Goal: Task Accomplishment & Management: Manage account settings

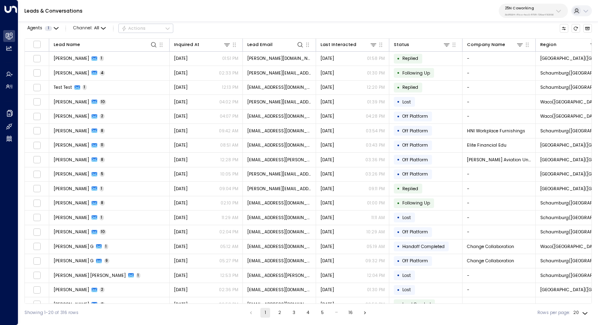
click at [530, 5] on button "25N Coworking 3b9800f4-81ca-4ec0-8758-72fbe4763f36" at bounding box center [533, 11] width 69 height 14
type input "******"
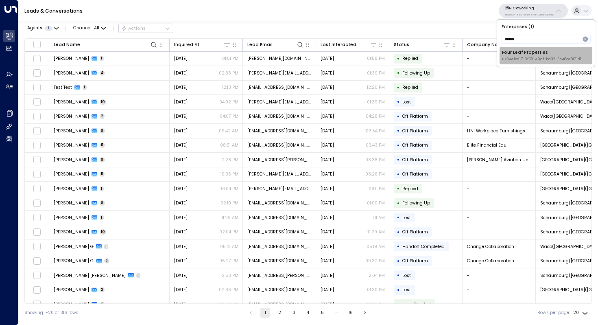
click at [527, 50] on div "Four Leaf Properties ID: 34e1cd17-0f68-49af-bd32-3c48ce8611d1" at bounding box center [541, 55] width 79 height 13
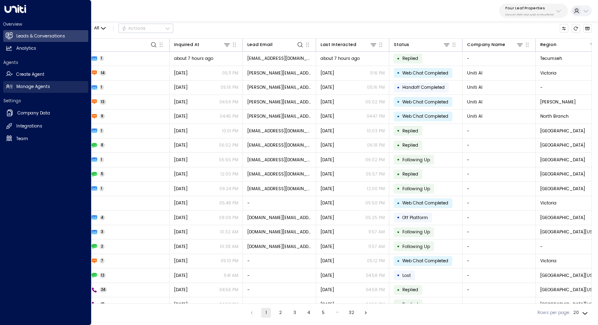
click at [36, 91] on link "Manage Agents Manage Agents" at bounding box center [45, 87] width 85 height 12
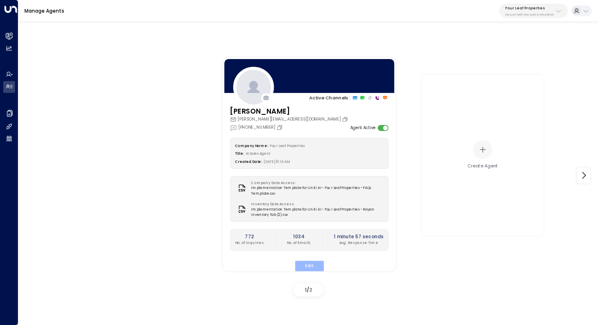
click at [313, 263] on button "Edit" at bounding box center [309, 266] width 29 height 11
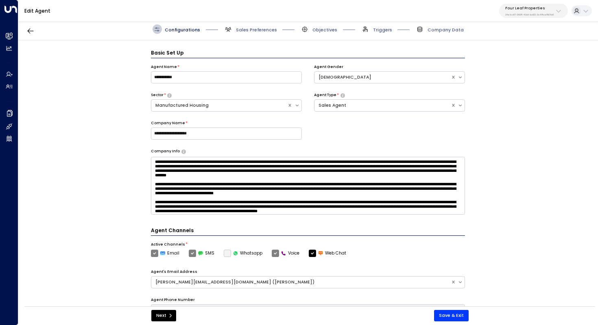
scroll to position [9, 0]
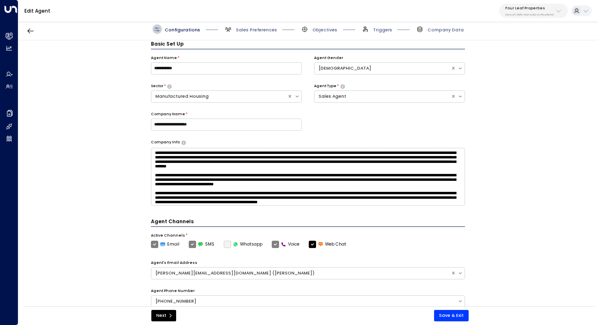
click at [492, 140] on div "**********" at bounding box center [308, 175] width 580 height 270
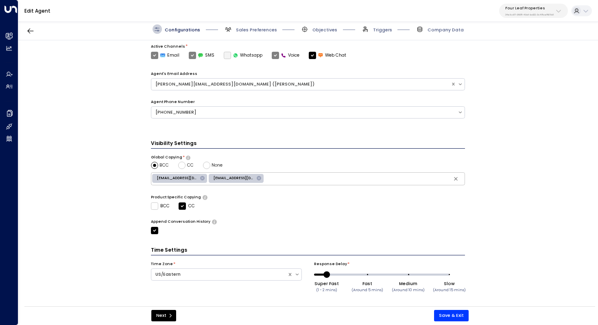
scroll to position [120, 0]
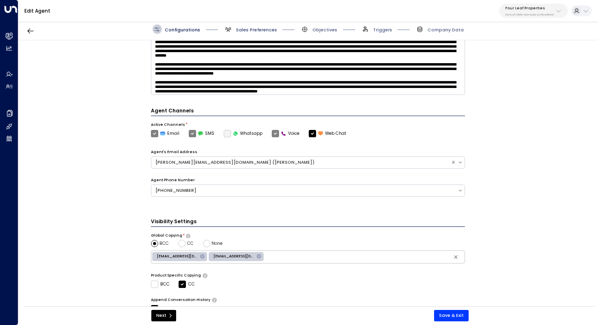
click at [261, 31] on span "Sales Preferences" at bounding box center [256, 30] width 41 height 6
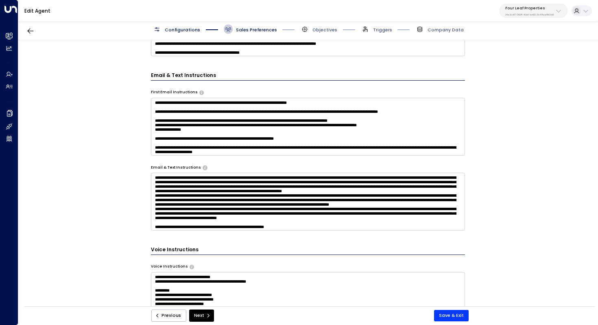
scroll to position [337, 0]
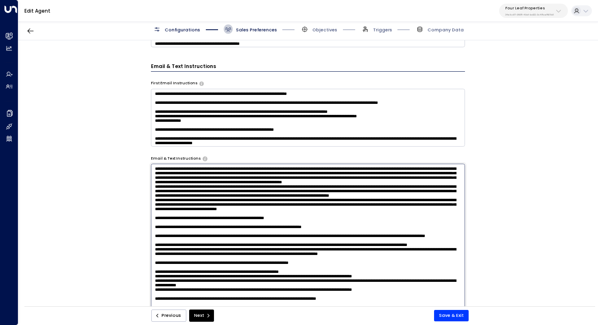
drag, startPoint x: 366, startPoint y: 169, endPoint x: 376, endPoint y: 195, distance: 28.2
click at [376, 195] on textarea at bounding box center [308, 245] width 315 height 162
drag, startPoint x: 302, startPoint y: 218, endPoint x: 157, endPoint y: 200, distance: 146.4
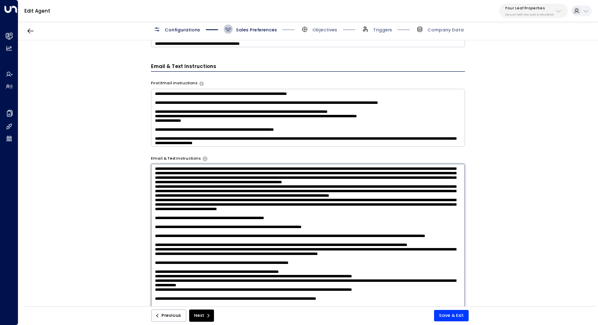
click at [157, 200] on textarea at bounding box center [308, 245] width 315 height 162
click at [258, 215] on textarea at bounding box center [308, 245] width 315 height 162
drag, startPoint x: 308, startPoint y: 219, endPoint x: 145, endPoint y: 201, distance: 163.8
click at [145, 201] on div "**********" at bounding box center [308, 175] width 580 height 270
click at [280, 210] on textarea at bounding box center [308, 245] width 315 height 162
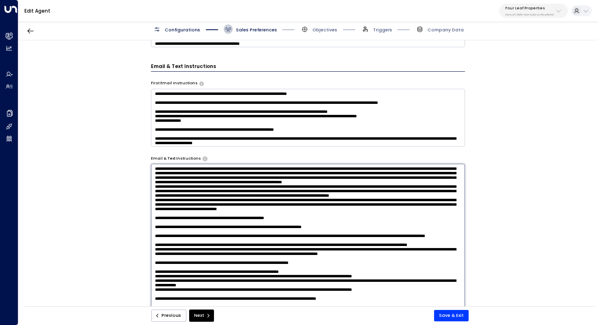
drag, startPoint x: 413, startPoint y: 214, endPoint x: 143, endPoint y: 201, distance: 269.8
click at [143, 201] on div "**********" at bounding box center [308, 175] width 580 height 270
click at [269, 228] on textarea at bounding box center [308, 245] width 315 height 162
drag, startPoint x: 158, startPoint y: 206, endPoint x: 427, endPoint y: 214, distance: 269.6
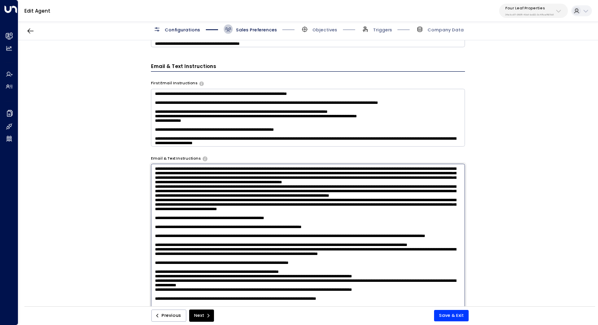
click at [427, 214] on textarea at bounding box center [308, 245] width 315 height 162
drag, startPoint x: 312, startPoint y: 239, endPoint x: 324, endPoint y: 239, distance: 11.8
click at [324, 239] on textarea at bounding box center [308, 245] width 315 height 162
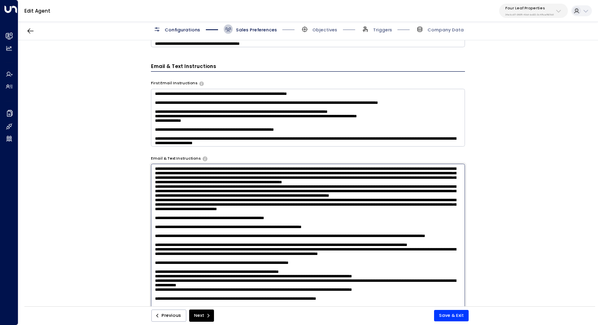
click at [324, 239] on textarea at bounding box center [308, 245] width 315 height 162
click at [344, 239] on textarea at bounding box center [308, 245] width 315 height 162
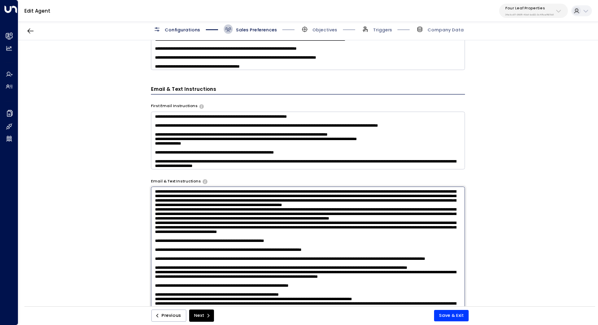
scroll to position [309, 0]
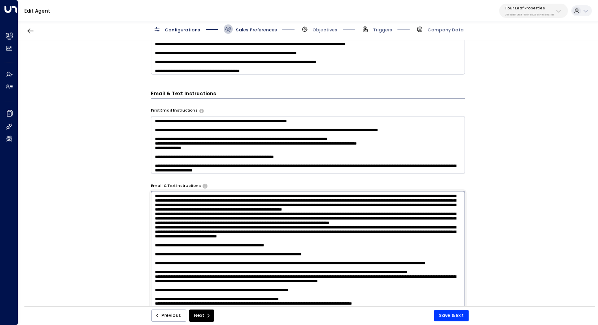
drag, startPoint x: 219, startPoint y: 195, endPoint x: 219, endPoint y: 200, distance: 4.5
click at [219, 200] on textarea at bounding box center [308, 272] width 315 height 162
drag, startPoint x: 300, startPoint y: 215, endPoint x: 148, endPoint y: 182, distance: 155.7
click at [148, 182] on div "**********" at bounding box center [308, 175] width 580 height 270
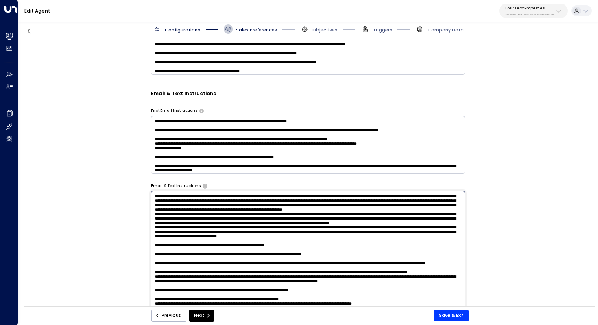
click at [315, 226] on textarea at bounding box center [308, 272] width 315 height 162
drag, startPoint x: 272, startPoint y: 227, endPoint x: 283, endPoint y: 227, distance: 10.6
click at [283, 227] on textarea at bounding box center [308, 272] width 315 height 162
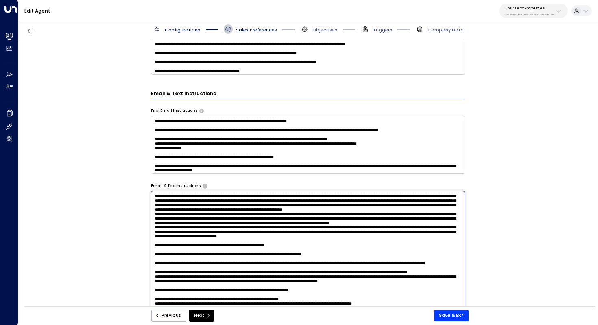
drag, startPoint x: 307, startPoint y: 226, endPoint x: 317, endPoint y: 226, distance: 10.2
click at [317, 226] on textarea at bounding box center [308, 272] width 315 height 162
drag, startPoint x: 320, startPoint y: 228, endPoint x: 318, endPoint y: 236, distance: 7.7
click at [318, 236] on textarea at bounding box center [308, 272] width 315 height 162
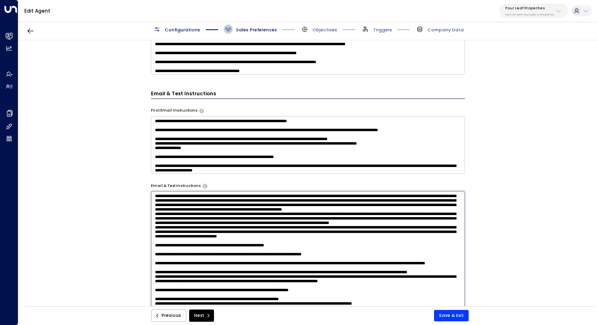
click at [318, 236] on textarea at bounding box center [308, 272] width 315 height 162
drag, startPoint x: 375, startPoint y: 228, endPoint x: 374, endPoint y: 234, distance: 6.6
click at [374, 234] on textarea at bounding box center [308, 272] width 315 height 162
click at [375, 234] on textarea at bounding box center [308, 272] width 315 height 162
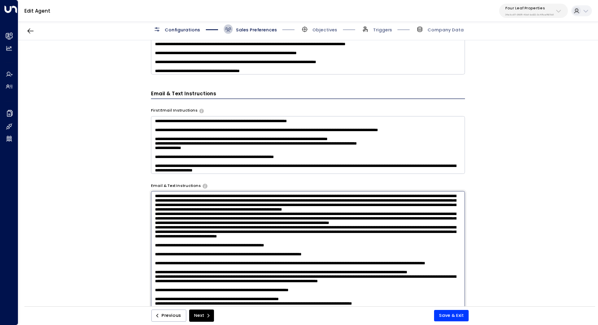
click at [375, 234] on textarea at bounding box center [308, 272] width 315 height 162
drag, startPoint x: 453, startPoint y: 238, endPoint x: 145, endPoint y: 228, distance: 308.7
click at [145, 228] on div "**********" at bounding box center [308, 175] width 580 height 270
click at [334, 238] on textarea at bounding box center [308, 272] width 315 height 162
drag, startPoint x: 454, startPoint y: 242, endPoint x: 180, endPoint y: 235, distance: 274.1
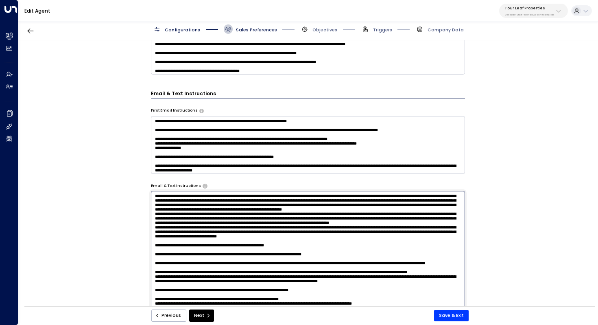
click at [180, 235] on textarea at bounding box center [308, 272] width 315 height 162
drag, startPoint x: 452, startPoint y: 238, endPoint x: 130, endPoint y: 226, distance: 322.2
click at [130, 226] on div "**********" at bounding box center [308, 175] width 580 height 270
click at [280, 247] on textarea at bounding box center [308, 272] width 315 height 162
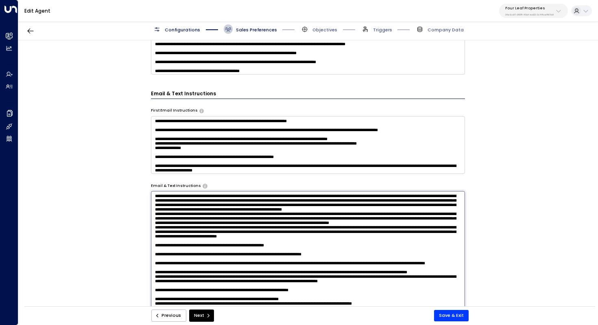
click at [521, 6] on p "Four Leaf Properties" at bounding box center [530, 8] width 48 height 5
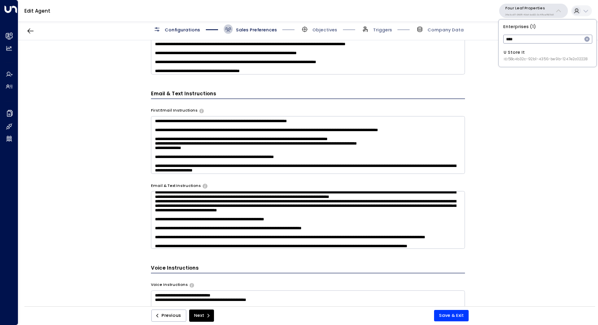
type input "****"
click at [532, 55] on div "U Store It ID: 58c4b32c-92b1-4356-be9b-1247e2c02228" at bounding box center [546, 55] width 84 height 13
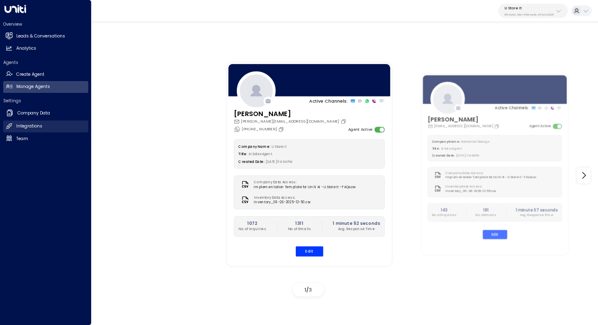
click at [48, 125] on link "Integrations Integrations" at bounding box center [45, 127] width 85 height 12
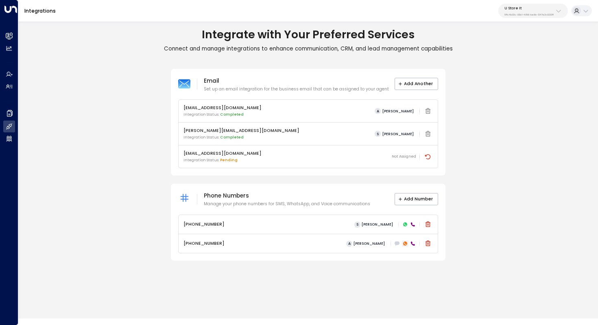
click at [405, 244] on icon at bounding box center [405, 243] width 4 height 4
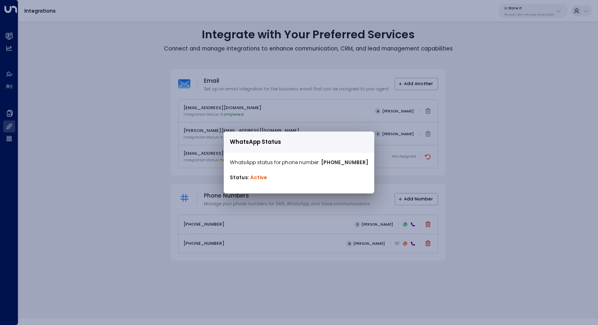
click at [475, 224] on div "WhatsApp Status WhatsApp status for phone number: [PHONE_NUMBER] Status: Active" at bounding box center [299, 162] width 598 height 325
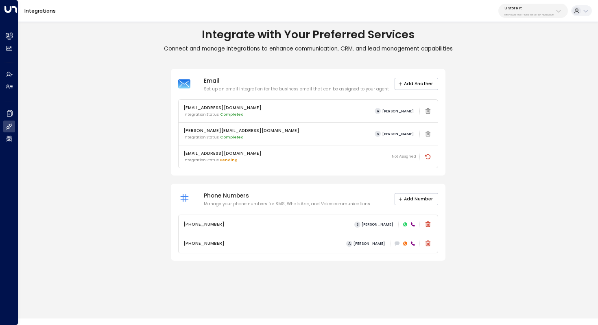
click at [405, 224] on icon at bounding box center [405, 224] width 4 height 4
click at [406, 224] on icon at bounding box center [405, 224] width 4 height 4
click at [477, 238] on div "Email Set up an email integration for the business email that can be assigned t…" at bounding box center [308, 165] width 580 height 192
click at [407, 244] on icon at bounding box center [405, 243] width 4 height 4
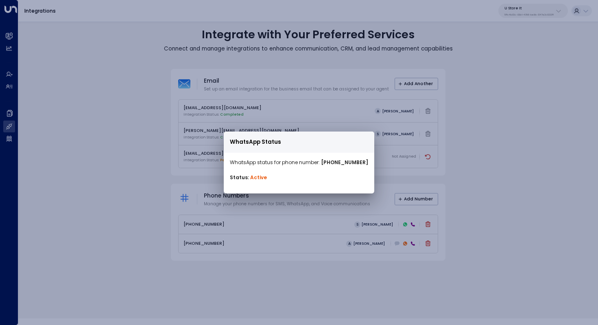
click at [477, 250] on div "WhatsApp Status WhatsApp status for phone number: [PHONE_NUMBER] Status: Active" at bounding box center [299, 162] width 598 height 325
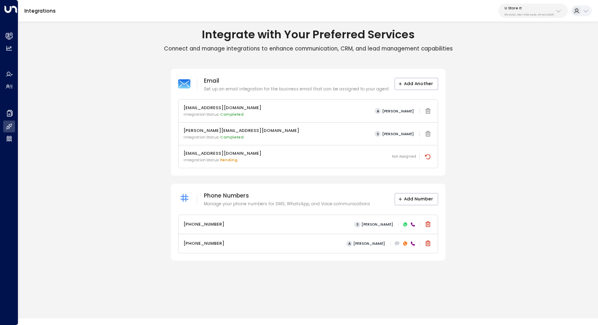
click at [405, 224] on icon at bounding box center [405, 224] width 4 height 4
click at [126, 217] on div "Email Set up an email integration for the business email that can be assigned t…" at bounding box center [308, 165] width 580 height 192
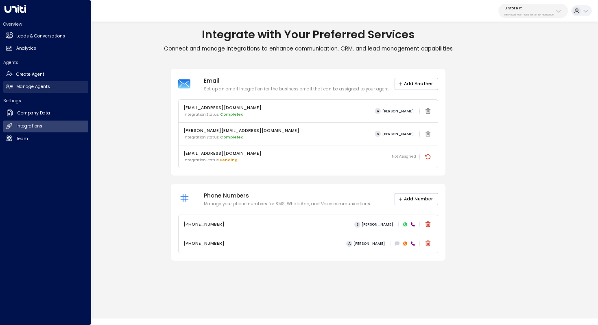
click at [41, 87] on h2 "Manage Agents" at bounding box center [33, 86] width 34 height 7
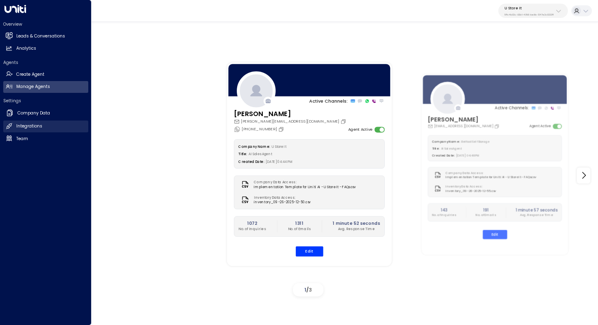
click at [35, 127] on h2 "Integrations" at bounding box center [29, 126] width 26 height 7
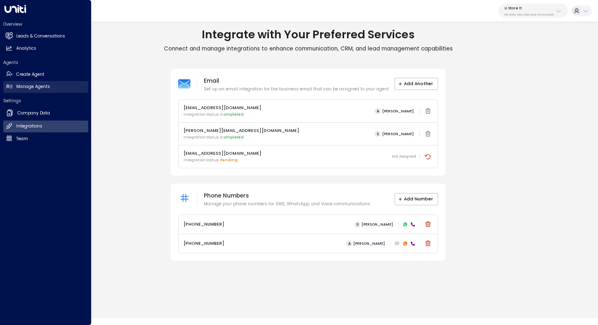
click at [54, 87] on link "Manage Agents Manage Agents" at bounding box center [45, 87] width 85 height 12
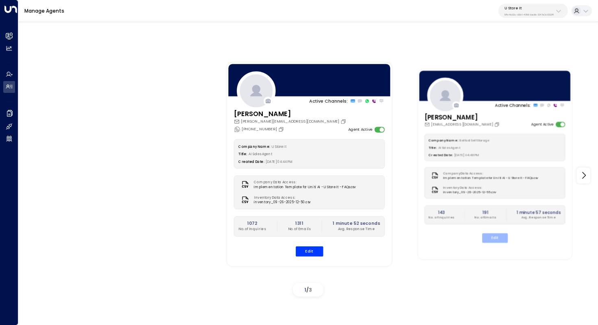
click at [495, 236] on button "Edit" at bounding box center [495, 237] width 26 height 9
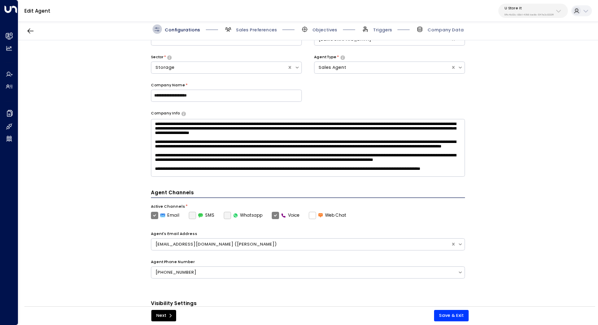
scroll to position [59, 0]
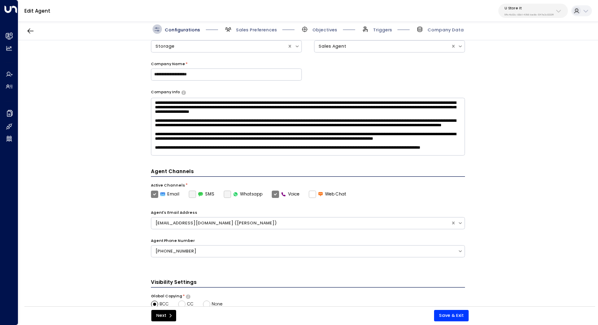
click at [225, 193] on label "Whatsapp" at bounding box center [243, 194] width 39 height 7
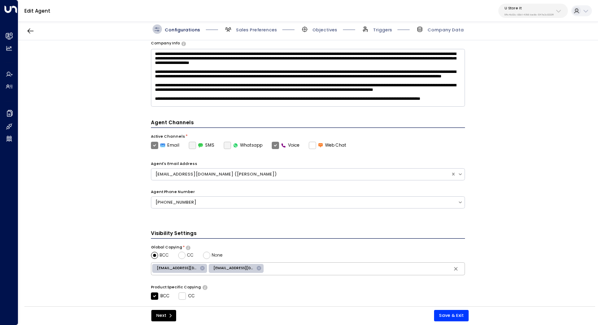
scroll to position [119, 0]
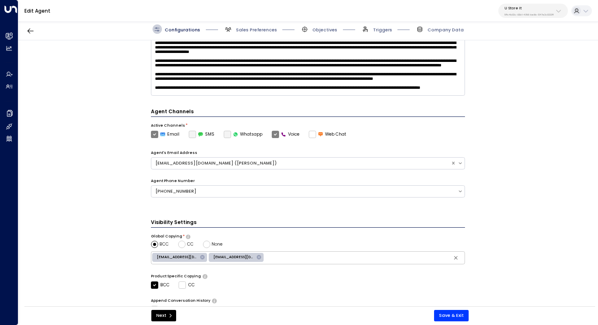
click at [224, 131] on label "Whatsapp" at bounding box center [243, 134] width 39 height 7
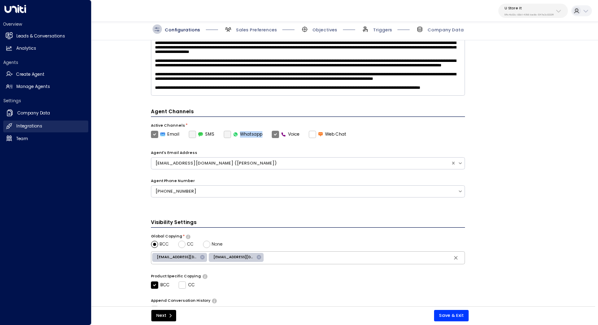
click at [45, 123] on link "Integrations Integrations" at bounding box center [45, 127] width 85 height 12
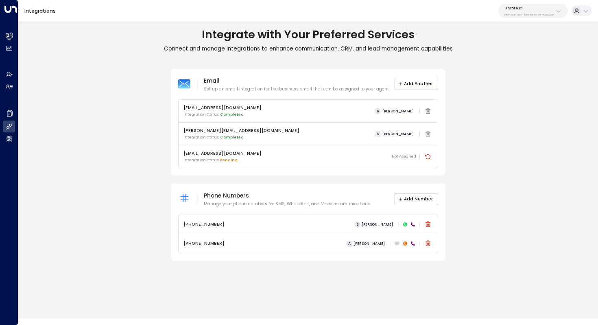
click at [407, 245] on icon at bounding box center [405, 243] width 5 height 5
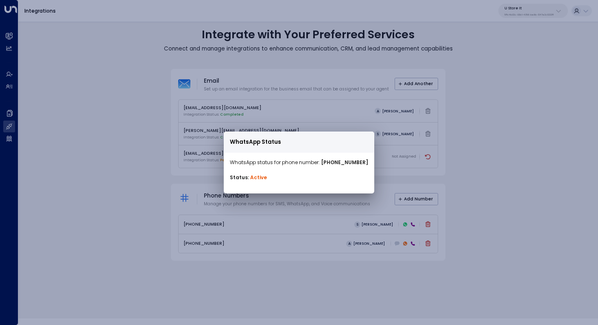
click at [408, 278] on div "WhatsApp Status WhatsApp status for phone number: [PHONE_NUMBER] Status: Active" at bounding box center [299, 162] width 598 height 325
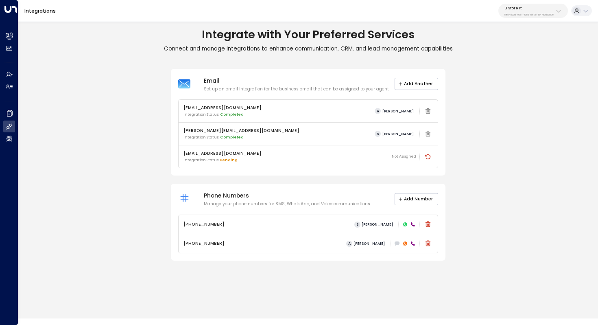
click at [405, 224] on icon at bounding box center [405, 224] width 4 height 4
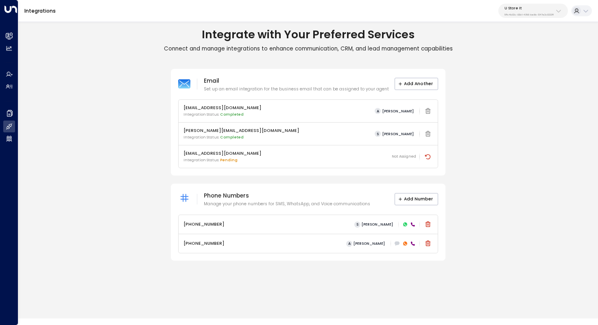
click at [405, 224] on icon at bounding box center [405, 224] width 4 height 4
click at [405, 225] on icon at bounding box center [405, 224] width 2 height 2
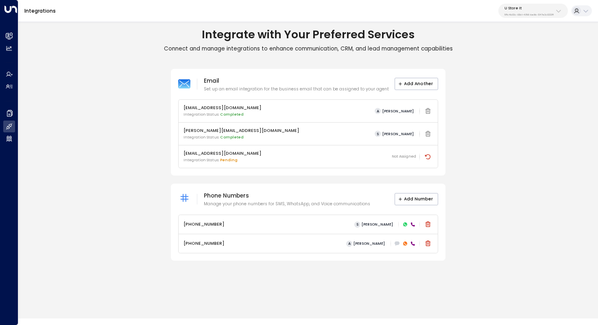
click at [405, 225] on icon at bounding box center [405, 224] width 2 height 2
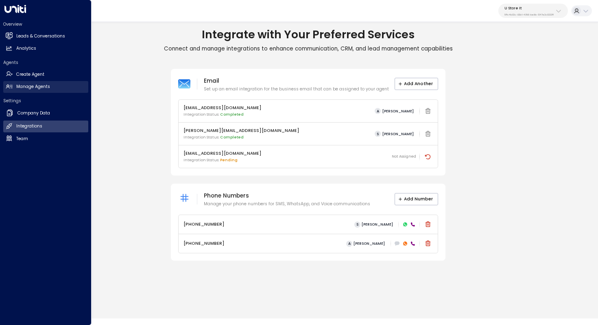
click at [40, 86] on h2 "Manage Agents" at bounding box center [33, 86] width 34 height 7
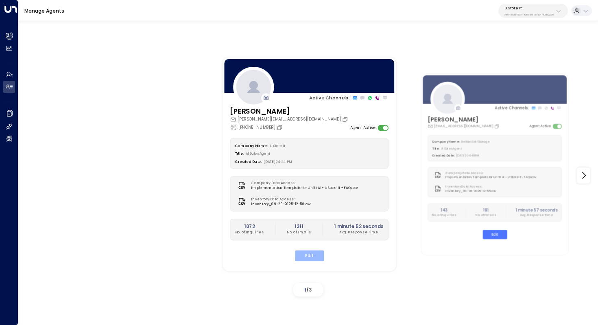
click at [309, 252] on button "Edit" at bounding box center [309, 255] width 29 height 11
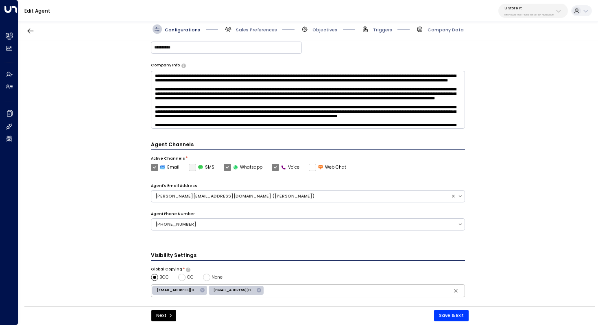
scroll to position [85, 0]
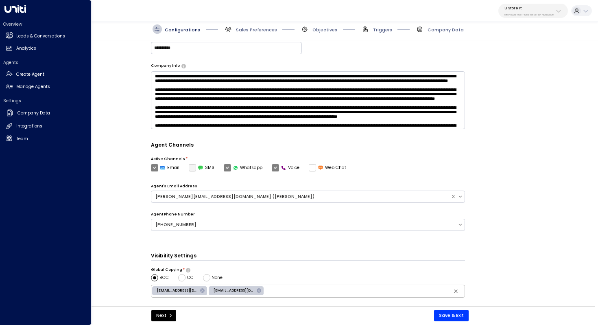
click at [39, 93] on div "Overview Leads & Conversations Leads & Conversations Analytics Analytics Agents…" at bounding box center [45, 80] width 85 height 129
click at [39, 86] on h2 "Manage Agents" at bounding box center [33, 86] width 34 height 7
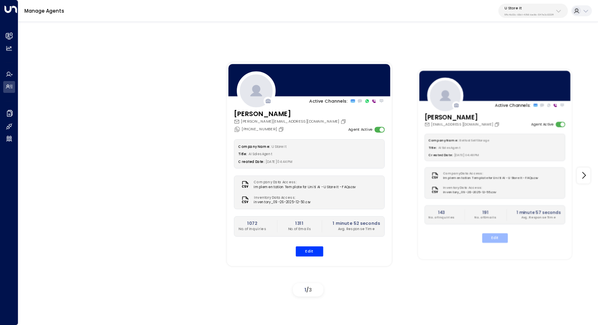
click at [497, 237] on button "Edit" at bounding box center [495, 237] width 26 height 9
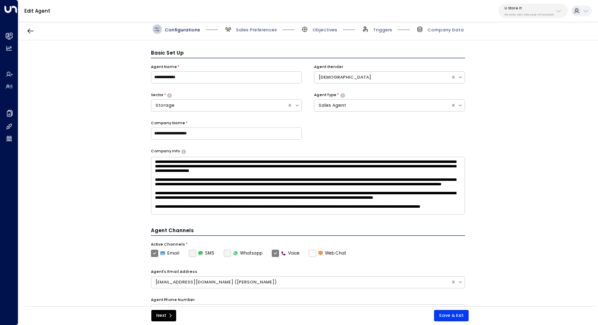
scroll to position [9, 0]
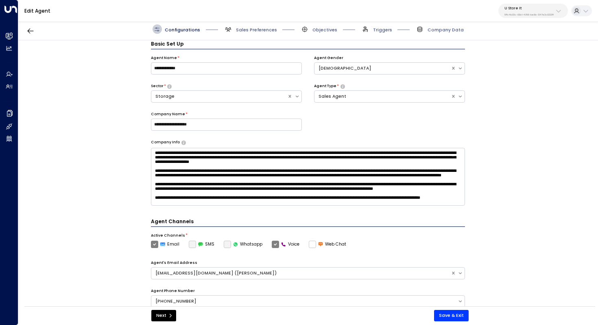
click at [226, 243] on label "Whatsapp" at bounding box center [243, 244] width 39 height 7
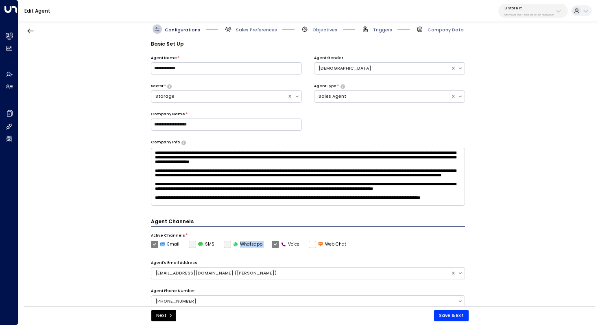
click at [226, 243] on label "Whatsapp" at bounding box center [243, 244] width 39 height 7
drag, startPoint x: 226, startPoint y: 243, endPoint x: 397, endPoint y: 237, distance: 171.5
click at [389, 233] on div "Active Channels * Email SMS Whatsapp Voice Web Chat" at bounding box center [308, 240] width 315 height 15
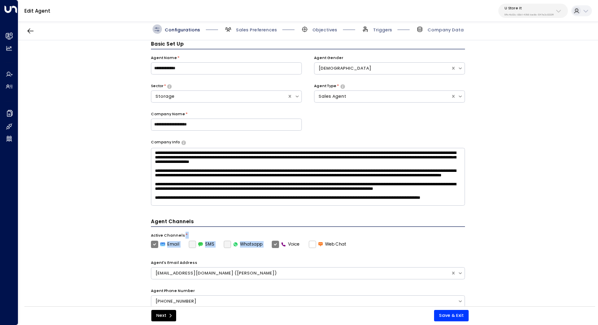
click at [483, 231] on div "**********" at bounding box center [308, 175] width 580 height 270
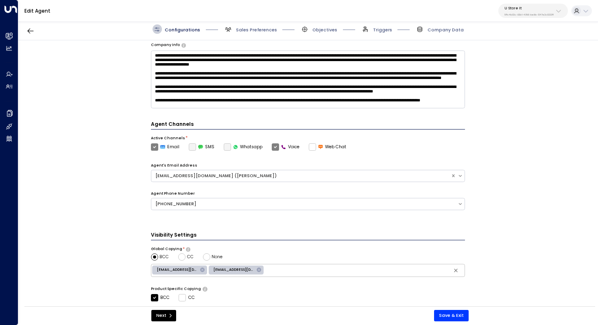
scroll to position [122, 0]
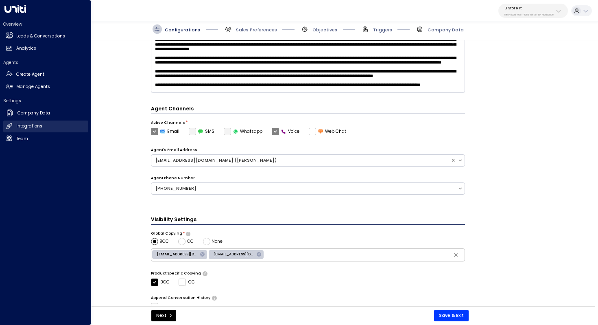
click at [16, 128] on link "Integrations Integrations" at bounding box center [45, 127] width 85 height 12
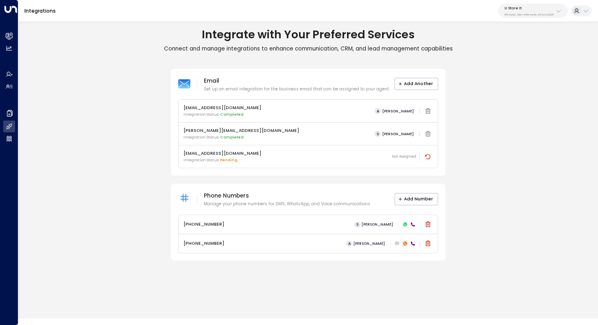
click at [405, 244] on icon at bounding box center [405, 243] width 4 height 4
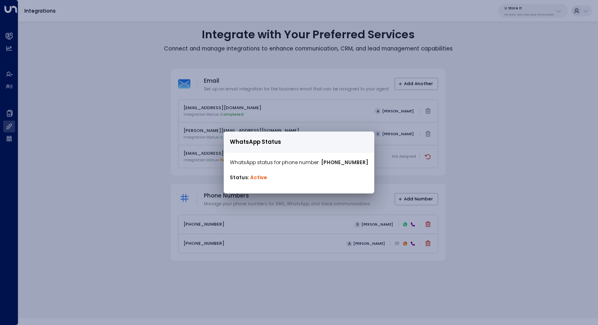
click at [116, 99] on div "WhatsApp Status WhatsApp status for phone number: [PHONE_NUMBER] Status: Active" at bounding box center [299, 162] width 598 height 325
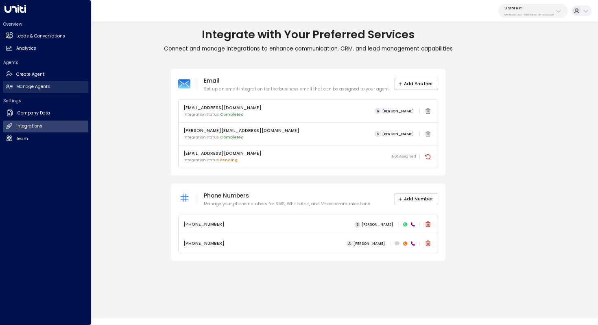
click at [50, 88] on link "Manage Agents Manage Agents" at bounding box center [45, 87] width 85 height 12
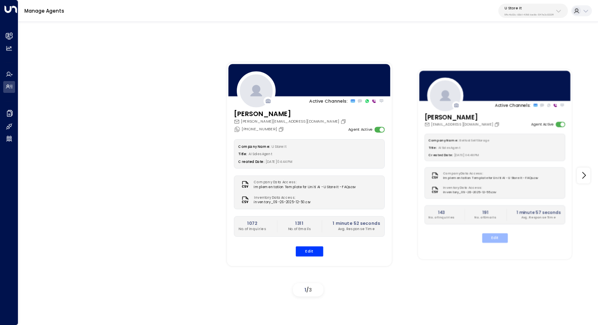
click at [502, 241] on button "Edit" at bounding box center [495, 237] width 26 height 9
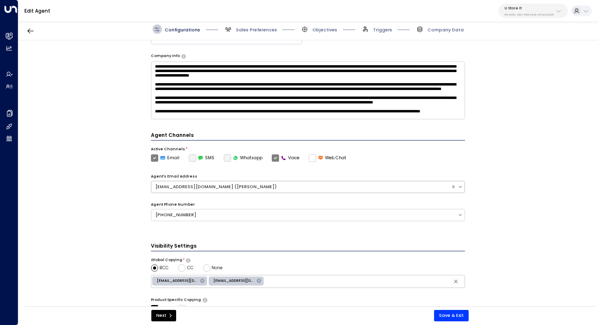
scroll to position [122, 0]
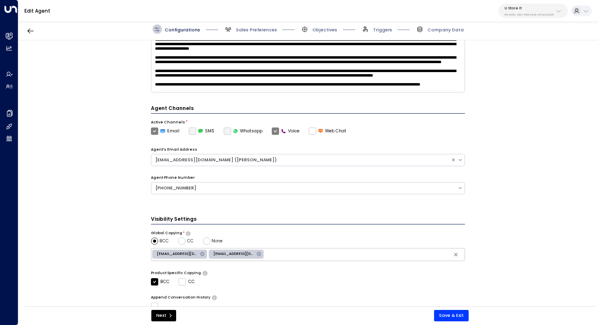
click at [225, 130] on label "Whatsapp" at bounding box center [243, 130] width 39 height 7
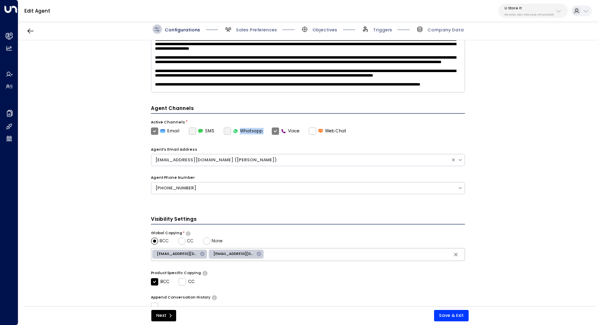
click at [225, 130] on label "Whatsapp" at bounding box center [243, 130] width 39 height 7
click at [90, 179] on div "**********" at bounding box center [308, 175] width 580 height 270
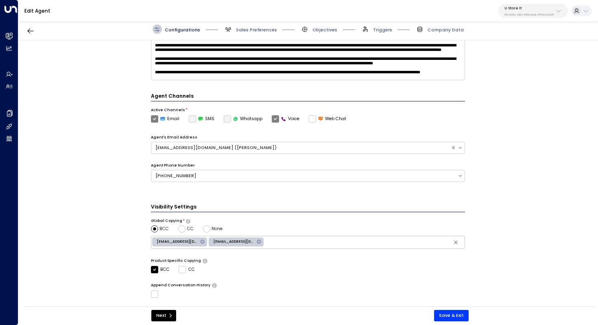
scroll to position [119, 0]
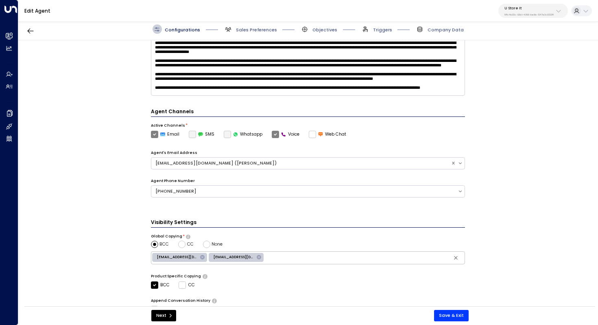
click at [227, 131] on label "Whatsapp" at bounding box center [243, 134] width 39 height 7
click at [128, 162] on div "**********" at bounding box center [308, 175] width 580 height 270
